Goal: Task Accomplishment & Management: Manage account settings

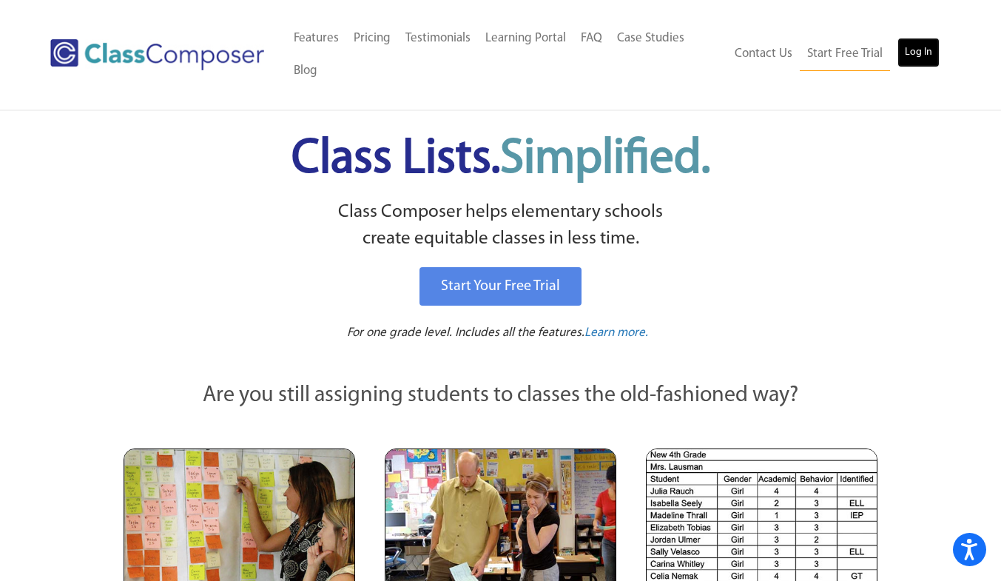
click at [920, 58] on link "Log In" at bounding box center [919, 53] width 42 height 30
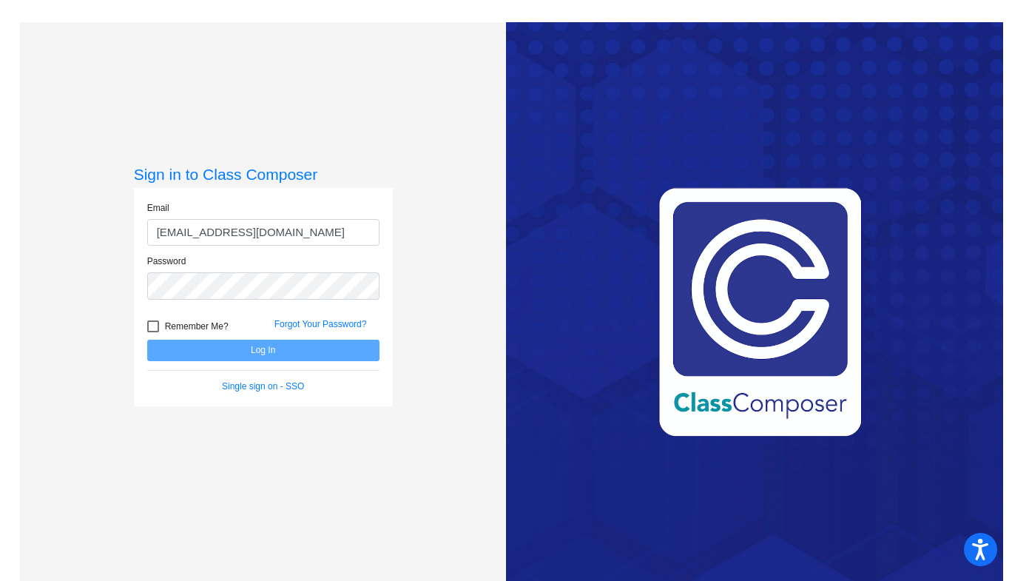
type input "[EMAIL_ADDRESS][DOMAIN_NAME]"
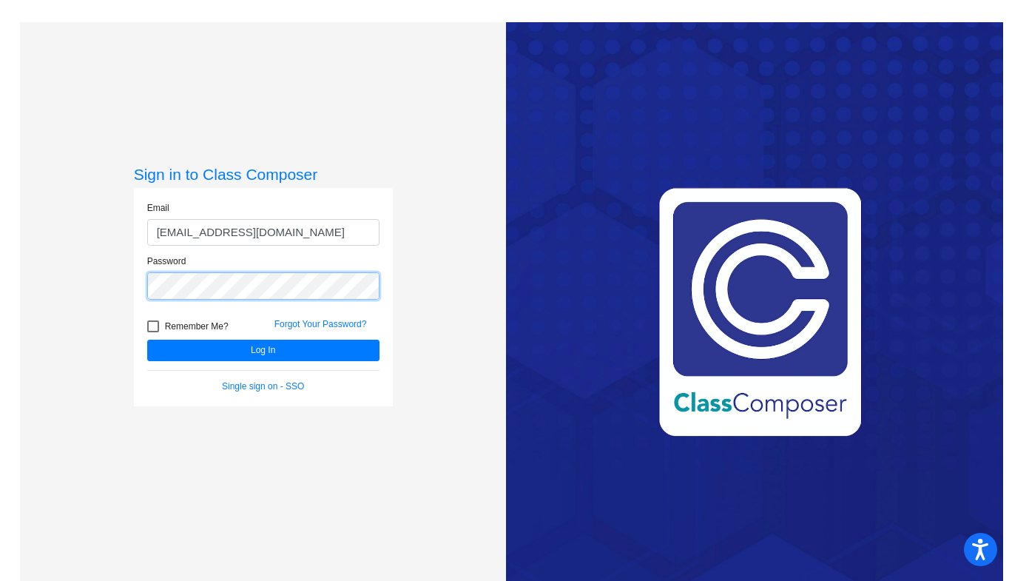
click at [147, 340] on button "Log In" at bounding box center [263, 350] width 232 height 21
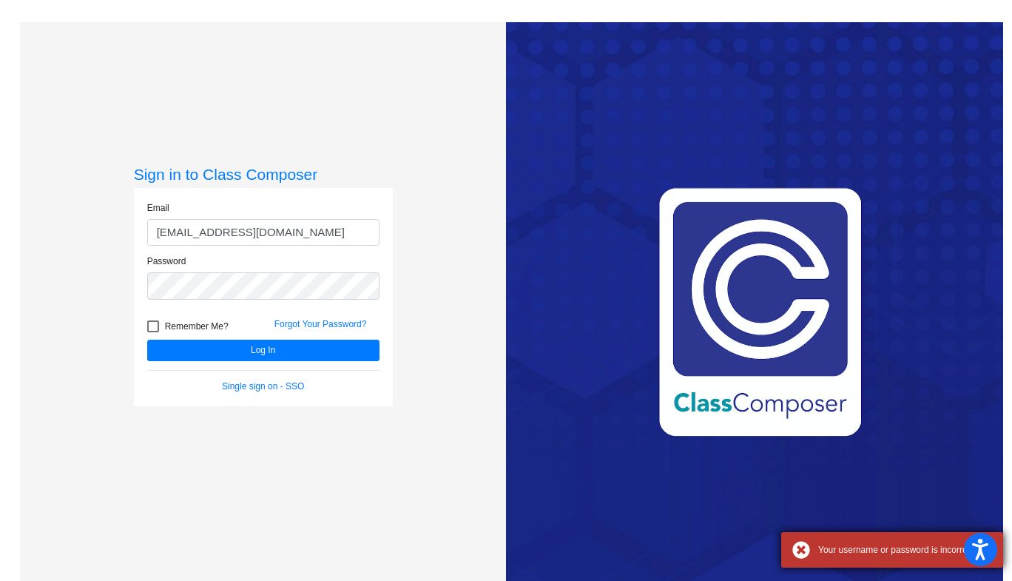
click at [802, 554] on div "Your username or password is incorrect" at bounding box center [892, 550] width 222 height 36
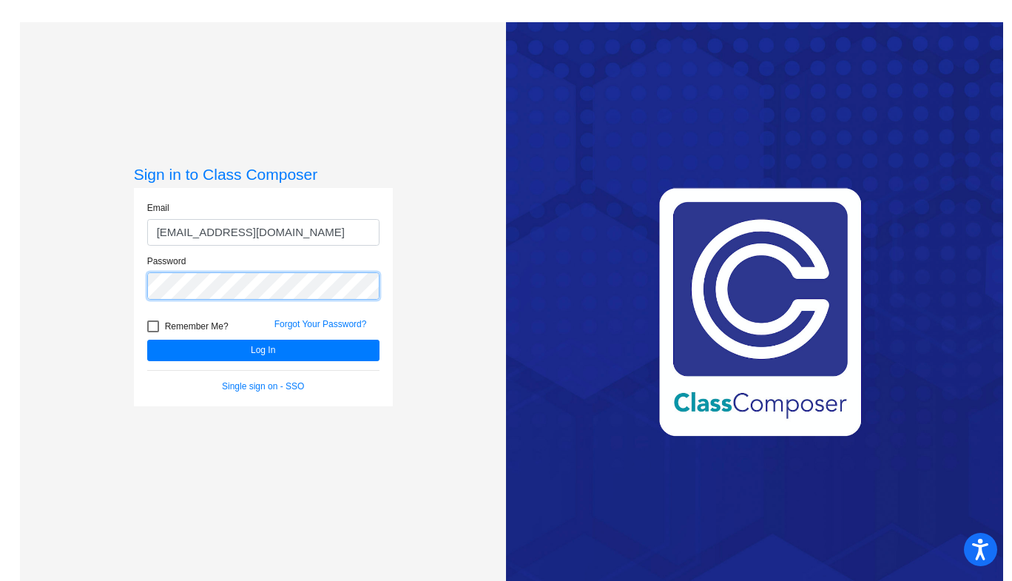
click at [147, 340] on button "Log In" at bounding box center [263, 350] width 232 height 21
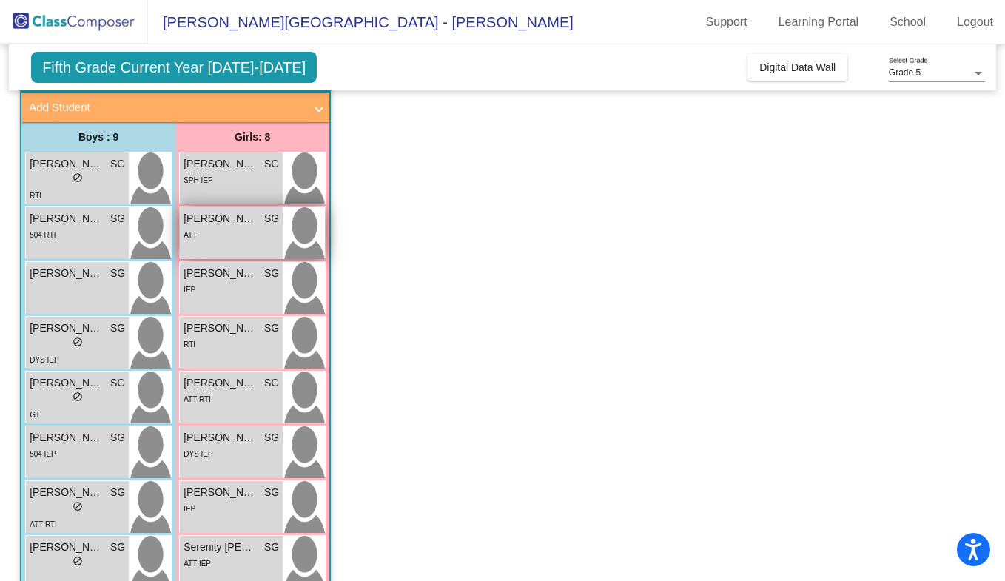
scroll to position [83, 0]
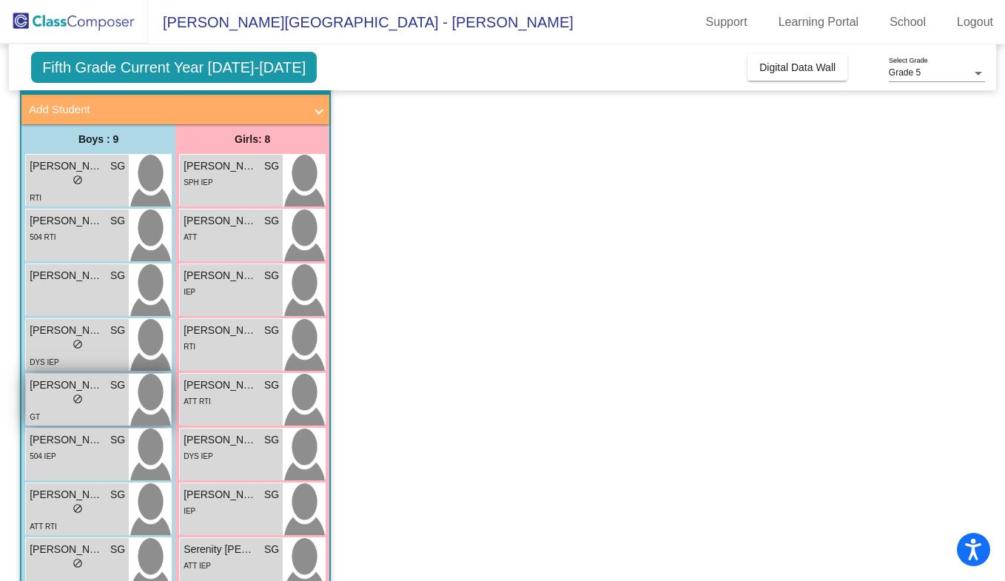
click at [73, 394] on span "do_not_disturb_alt" at bounding box center [78, 399] width 10 height 10
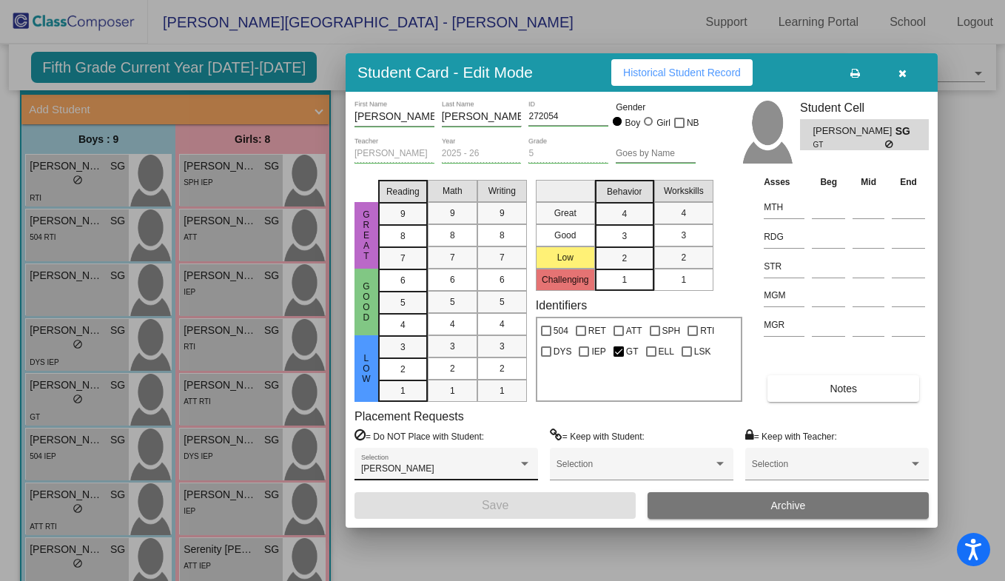
scroll to position [0, 0]
click at [509, 467] on div "[PERSON_NAME]" at bounding box center [439, 469] width 157 height 10
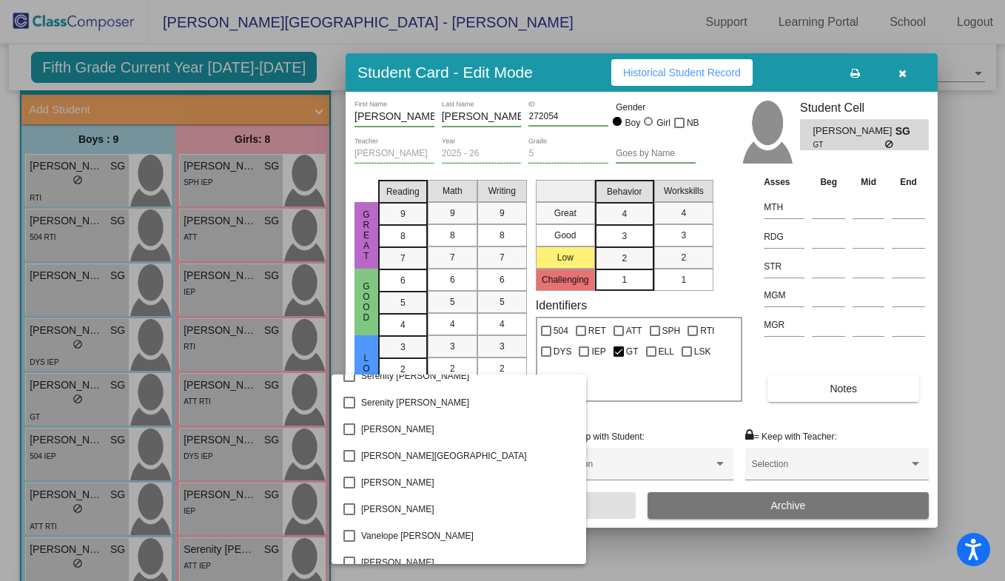
scroll to position [2767, 0]
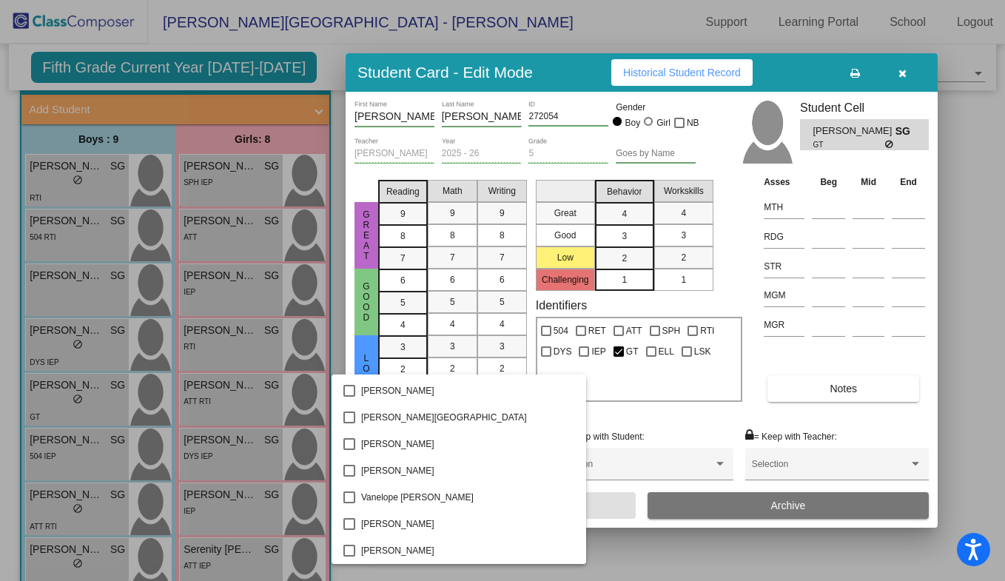
click at [974, 158] on div at bounding box center [502, 290] width 1005 height 581
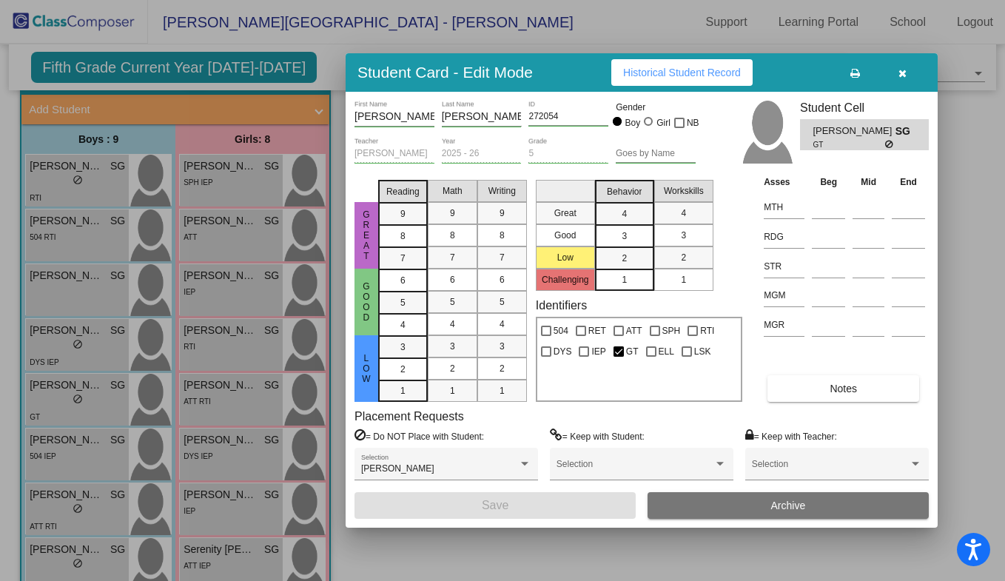
click at [918, 65] on button "button" at bounding box center [901, 72] width 47 height 27
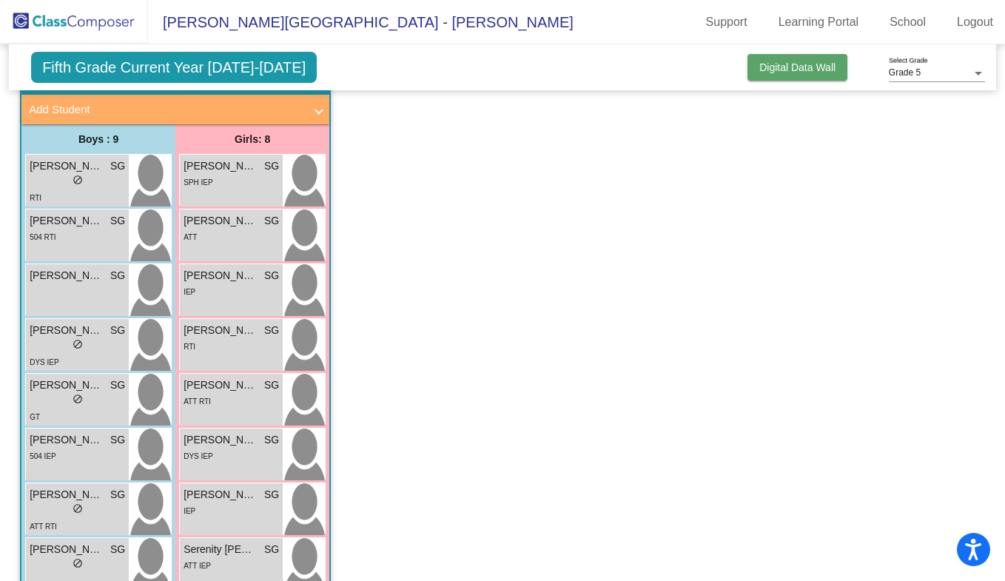
click at [797, 76] on button "Digital Data Wall" at bounding box center [797, 67] width 100 height 27
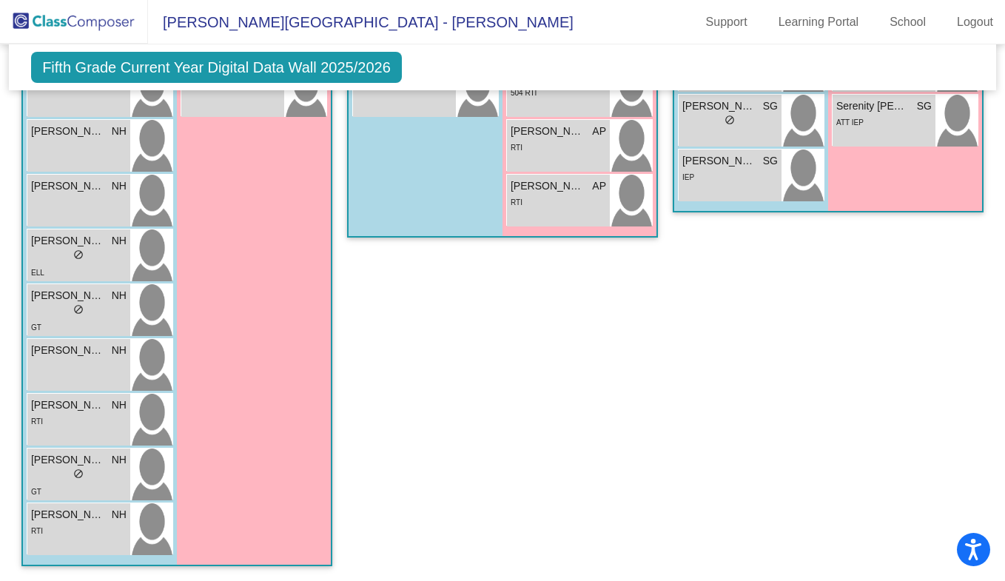
scroll to position [2654, 0]
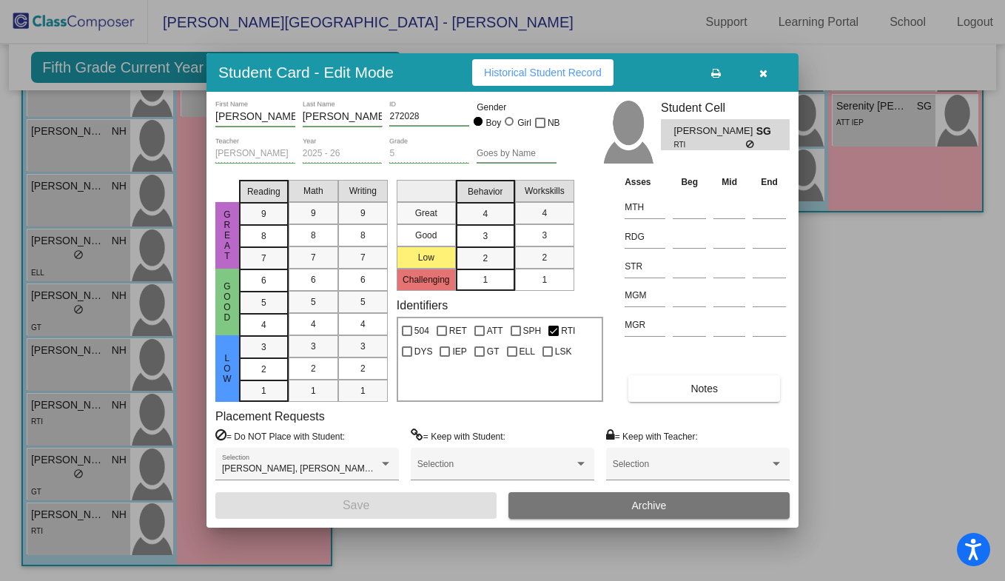
scroll to position [0, 0]
click at [382, 464] on div at bounding box center [385, 464] width 7 height 4
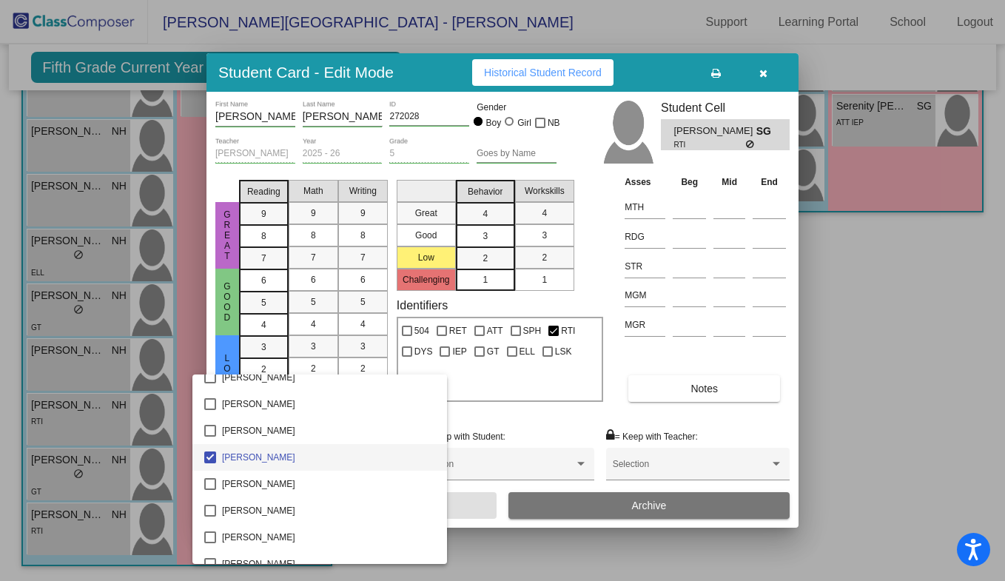
scroll to position [901, 0]
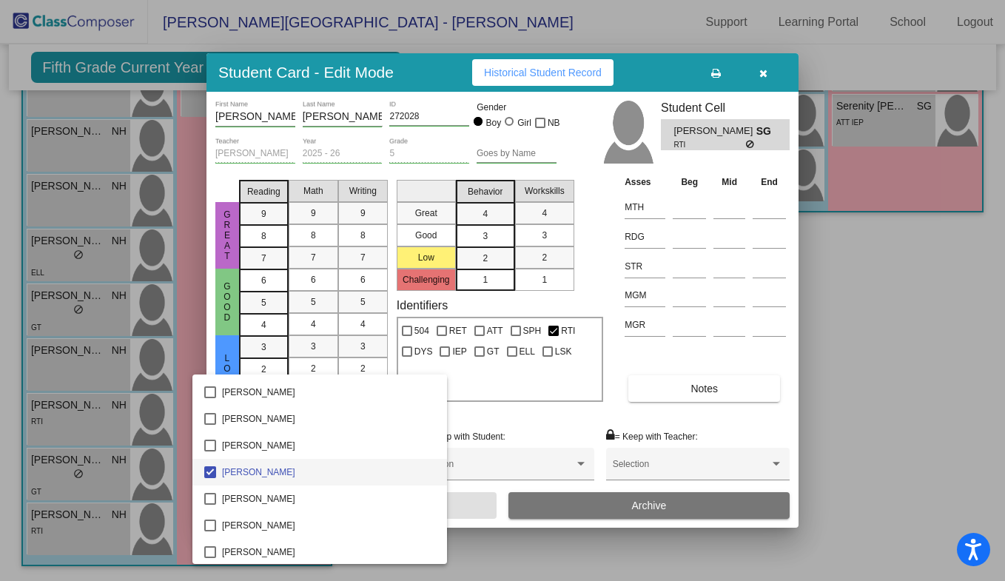
click at [905, 307] on div at bounding box center [502, 290] width 1005 height 581
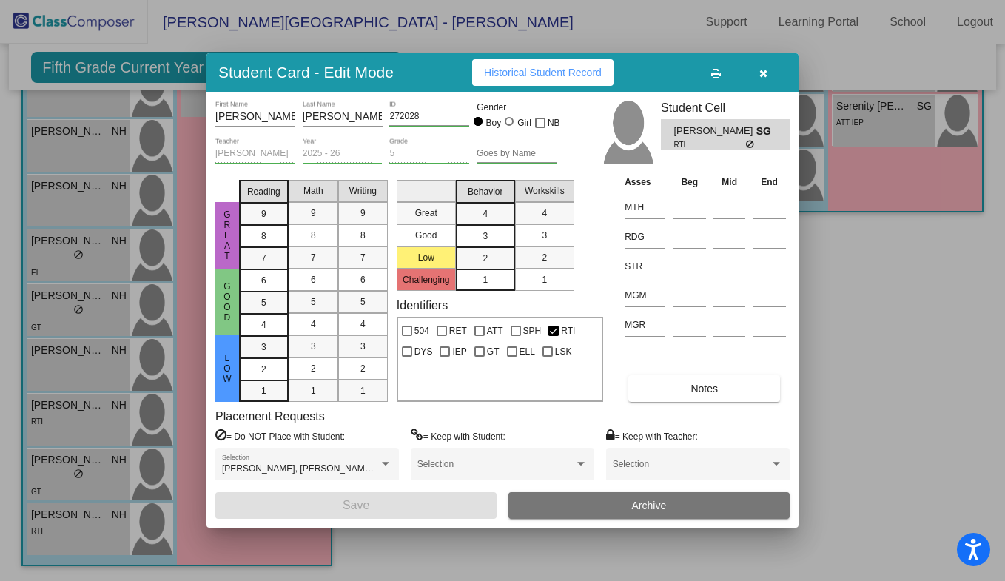
click at [766, 73] on icon "button" at bounding box center [763, 73] width 8 height 10
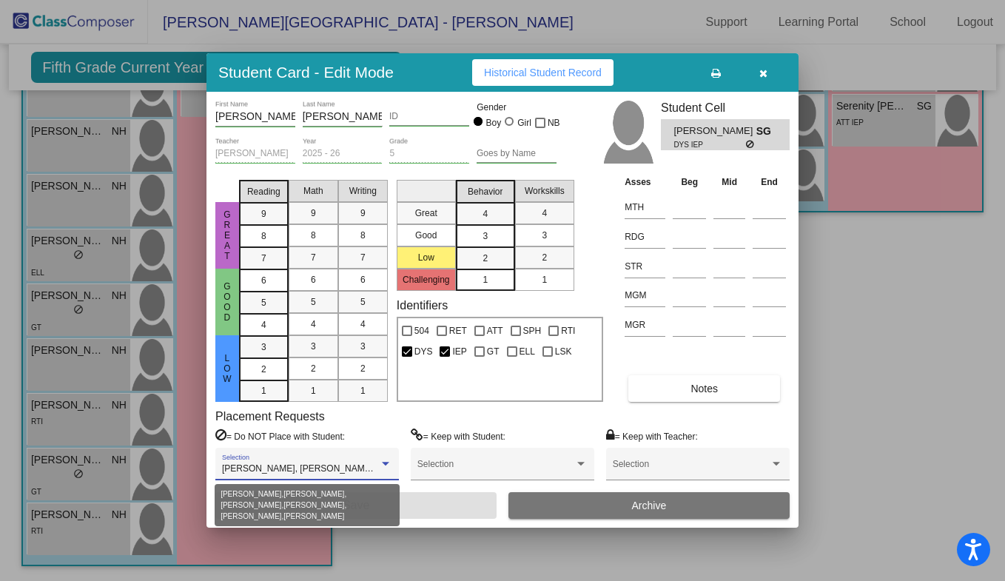
click at [386, 461] on div at bounding box center [385, 464] width 13 height 10
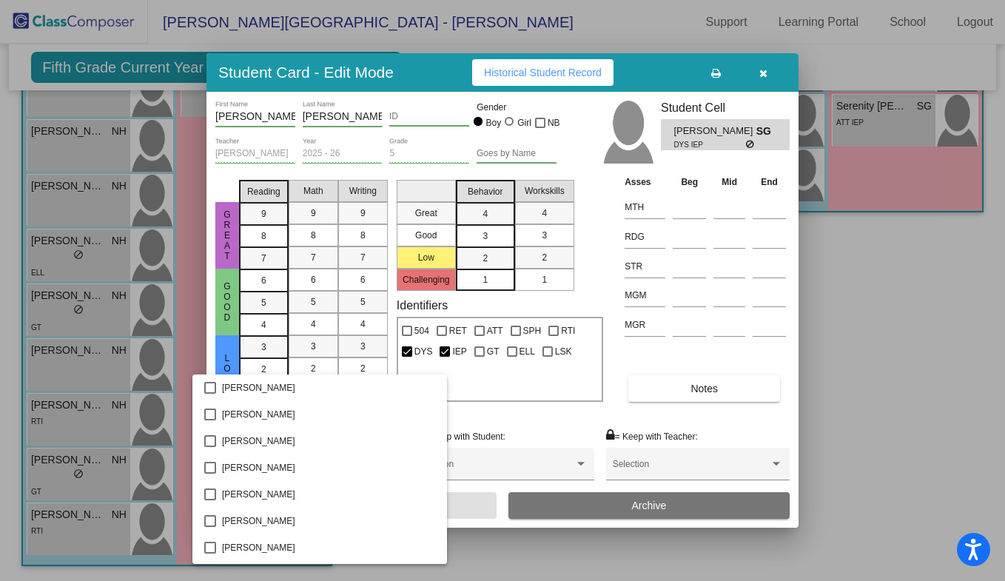
scroll to position [531, 0]
drag, startPoint x: 138, startPoint y: 431, endPoint x: 158, endPoint y: 434, distance: 20.8
click at [158, 434] on div at bounding box center [502, 290] width 1005 height 581
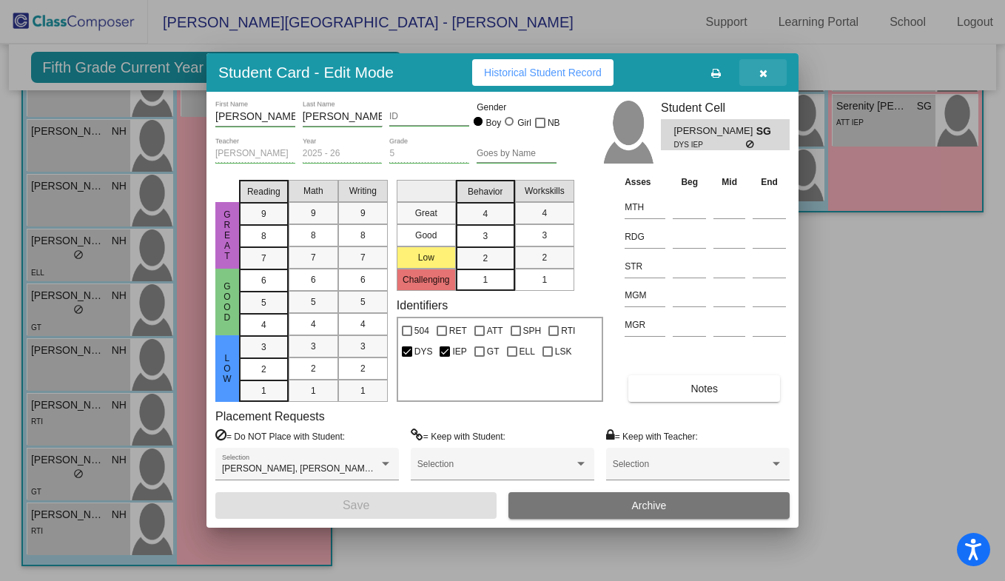
click at [755, 73] on button "button" at bounding box center [762, 72] width 47 height 27
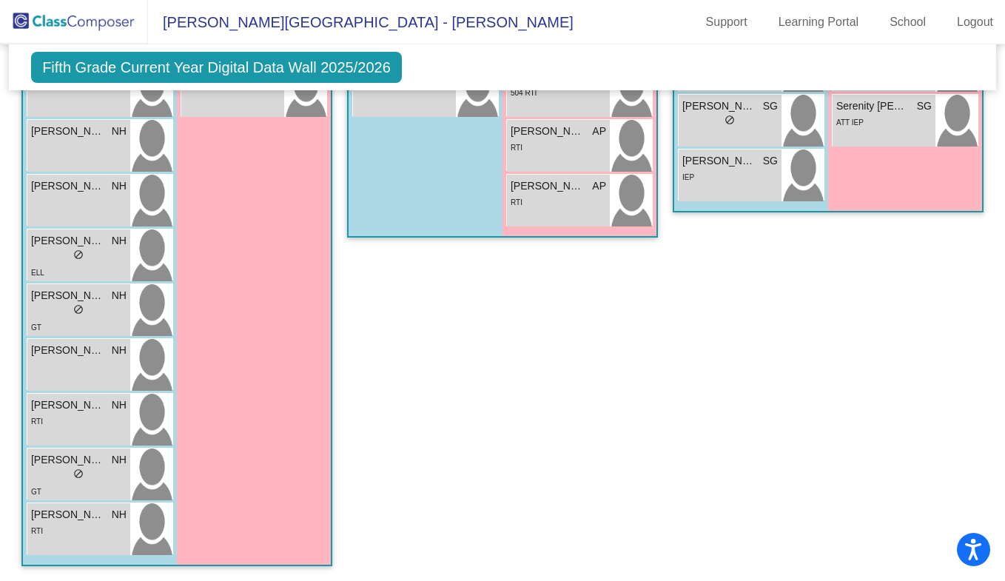
scroll to position [2798, 0]
click at [724, 70] on span "do_not_disturb_alt" at bounding box center [729, 65] width 10 height 10
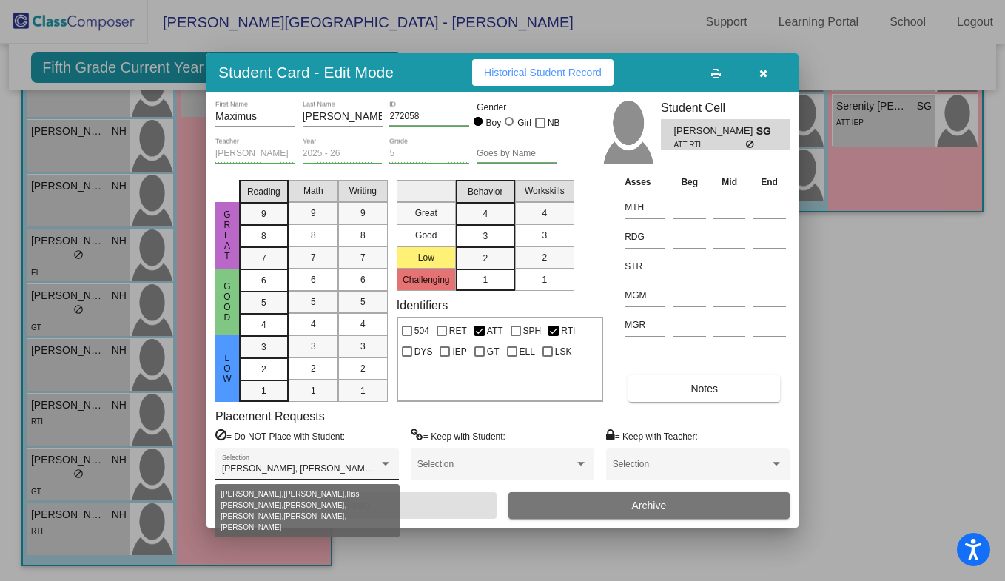
click at [386, 461] on div at bounding box center [385, 464] width 13 height 10
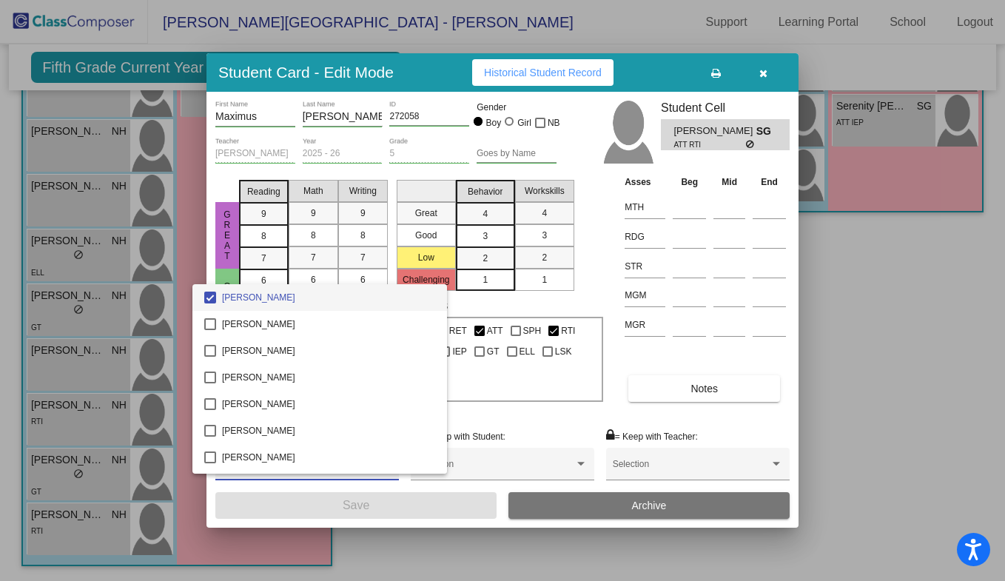
click at [129, 477] on div at bounding box center [502, 290] width 1005 height 581
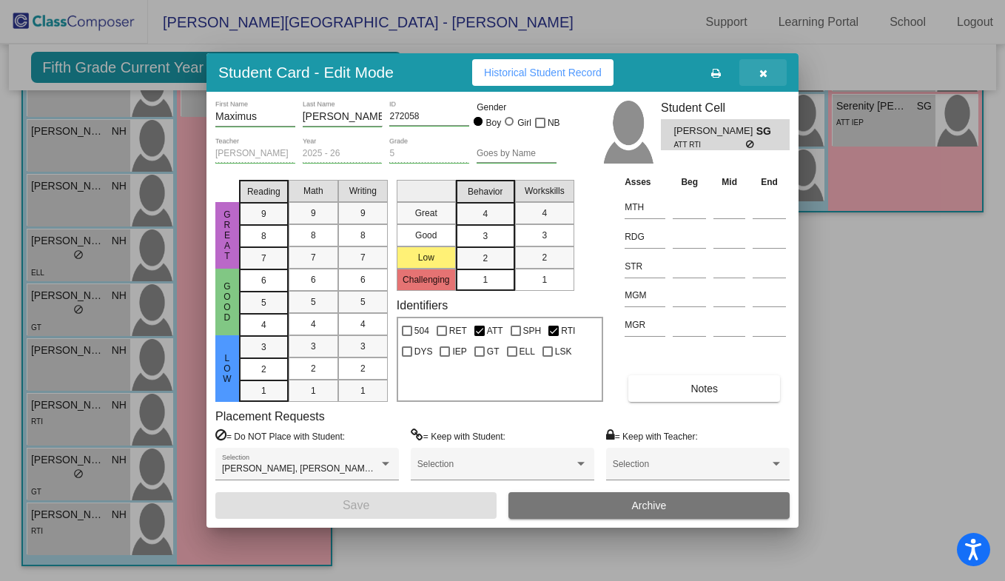
click at [766, 72] on icon "button" at bounding box center [763, 73] width 8 height 10
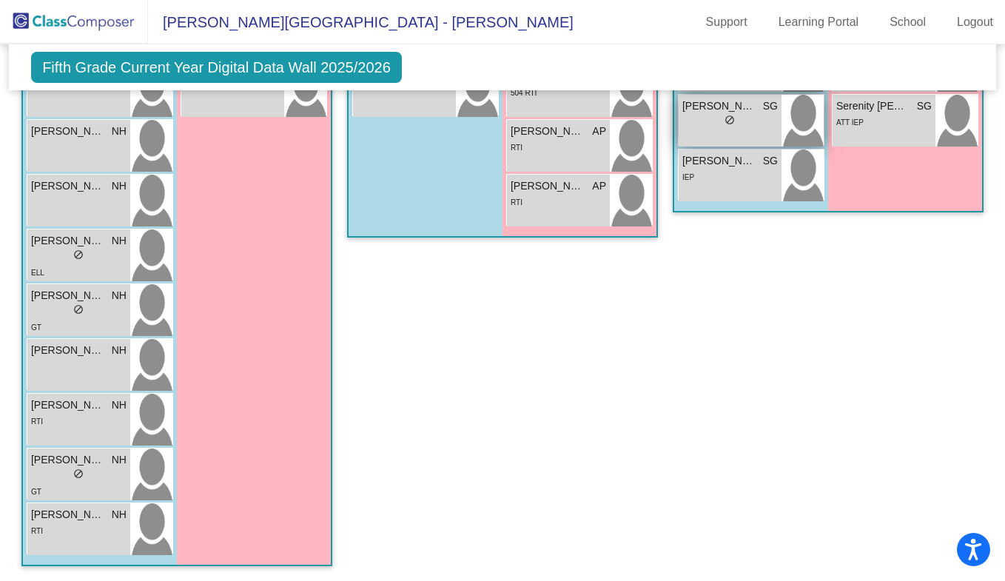
click at [724, 125] on span "do_not_disturb_alt" at bounding box center [729, 120] width 10 height 10
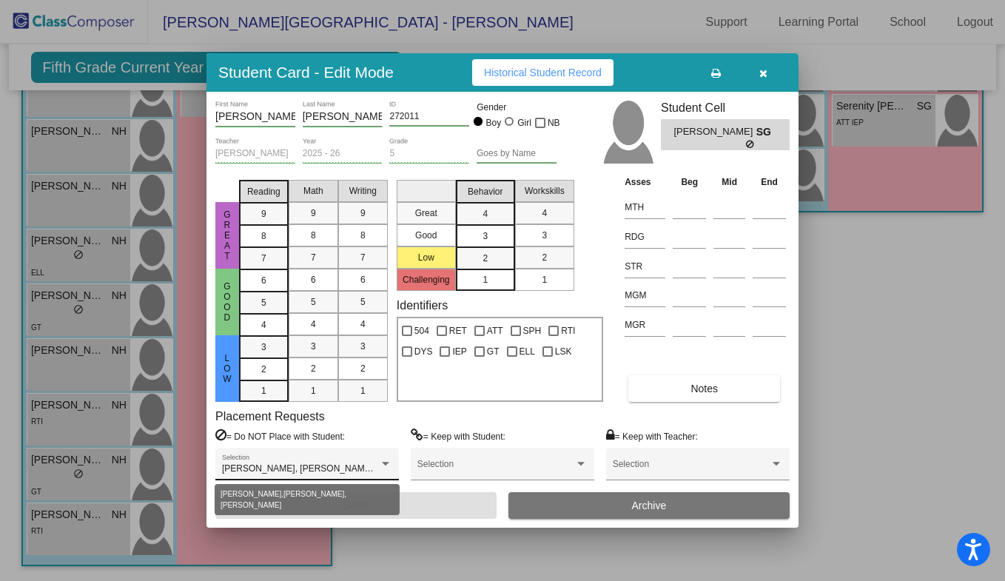
click at [389, 463] on div at bounding box center [385, 464] width 13 height 10
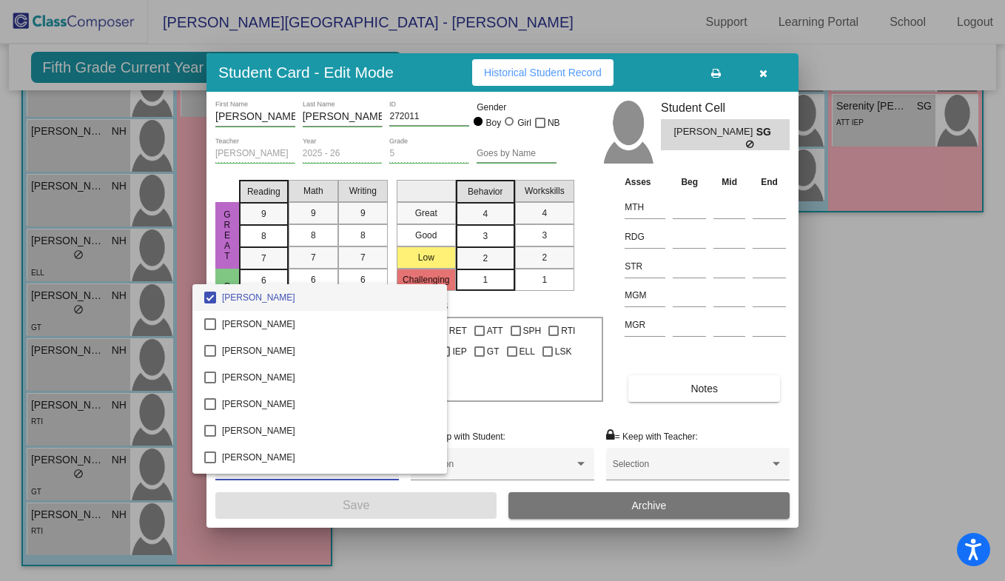
click at [127, 366] on div at bounding box center [502, 290] width 1005 height 581
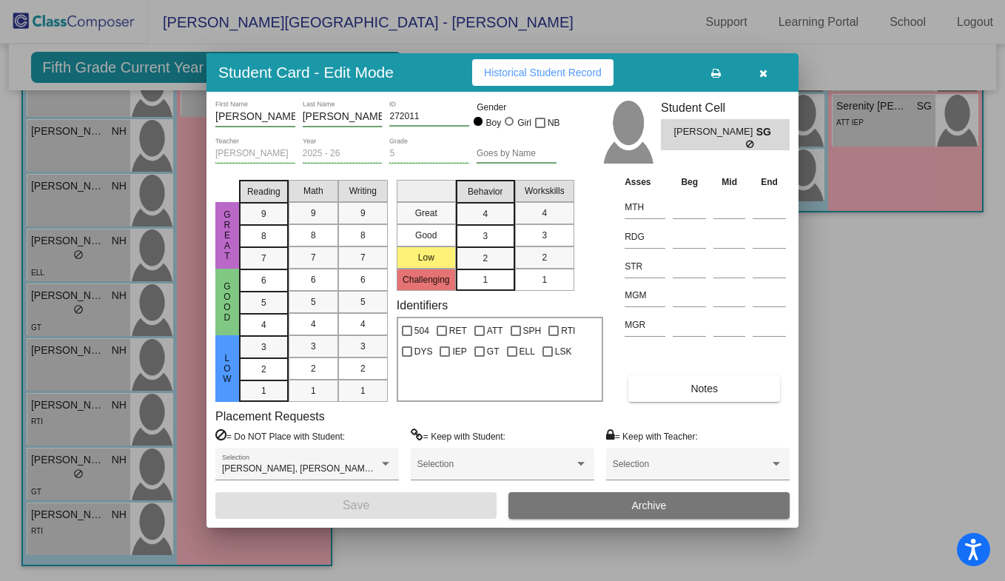
click at [84, 324] on div at bounding box center [502, 290] width 1005 height 581
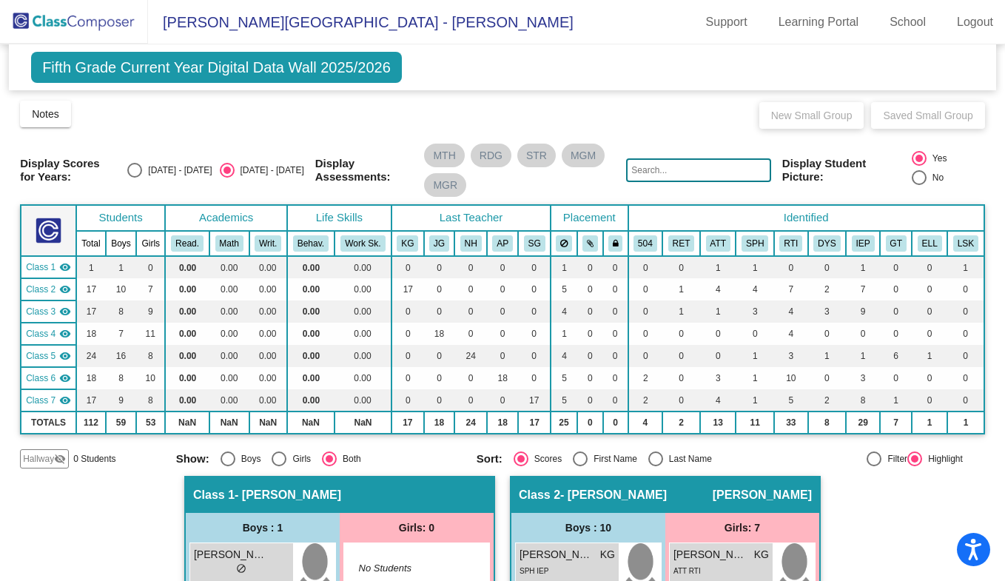
scroll to position [0, 0]
